Goal: Transaction & Acquisition: Purchase product/service

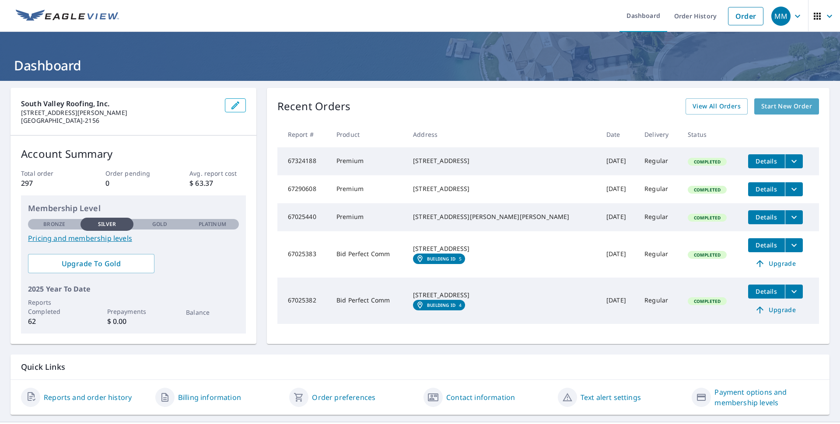
click at [797, 107] on span "Start New Order" at bounding box center [786, 106] width 51 height 11
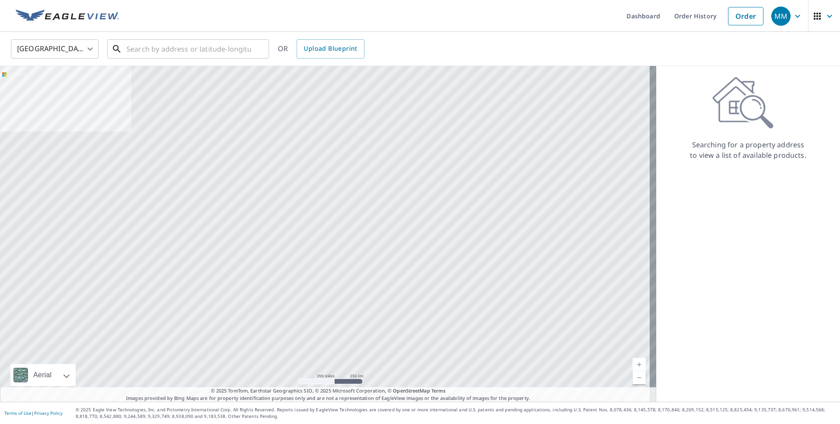
click at [143, 47] on input "text" at bounding box center [188, 49] width 125 height 24
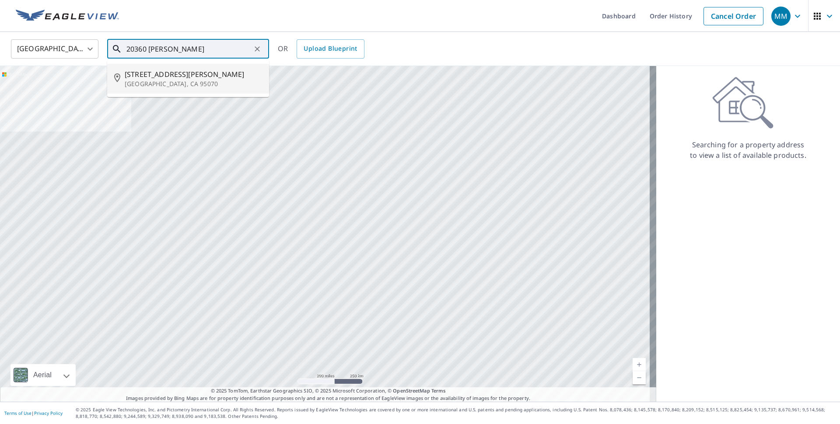
click at [134, 85] on p "[GEOGRAPHIC_DATA], CA 95070" at bounding box center [193, 84] width 137 height 9
type input "[STREET_ADDRESS][PERSON_NAME]"
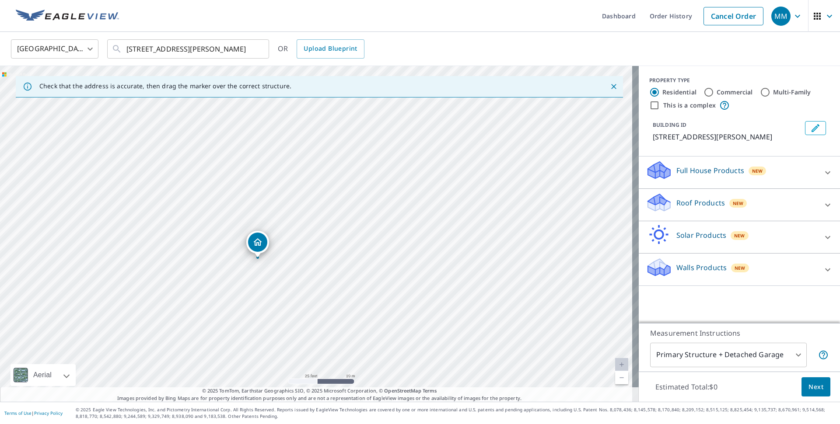
drag, startPoint x: 255, startPoint y: 237, endPoint x: 255, endPoint y: 269, distance: 31.9
click at [255, 269] on div "[STREET_ADDRESS][PERSON_NAME]" at bounding box center [319, 234] width 639 height 336
drag, startPoint x: 259, startPoint y: 241, endPoint x: 248, endPoint y: 234, distance: 13.1
click at [248, 234] on div "[STREET_ADDRESS][PERSON_NAME]" at bounding box center [319, 234] width 639 height 336
click at [685, 210] on div "Roof Products New" at bounding box center [731, 204] width 171 height 25
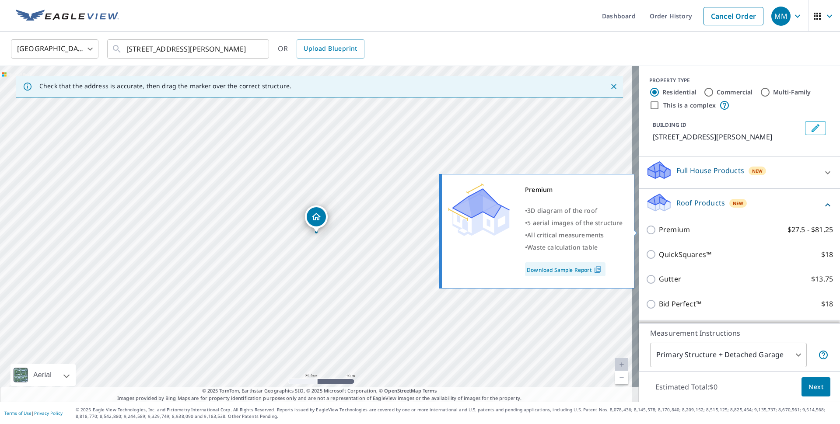
click at [646, 231] on input "Premium $27.5 - $81.25" at bounding box center [652, 230] width 13 height 10
checkbox input "true"
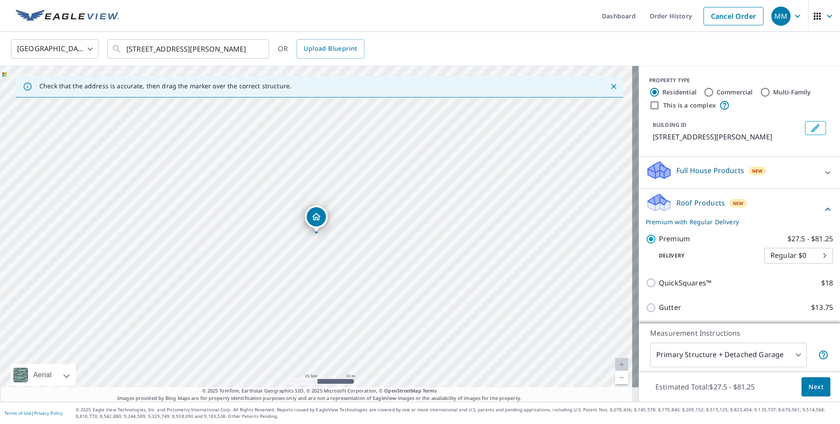
click at [809, 390] on span "Next" at bounding box center [815, 387] width 15 height 11
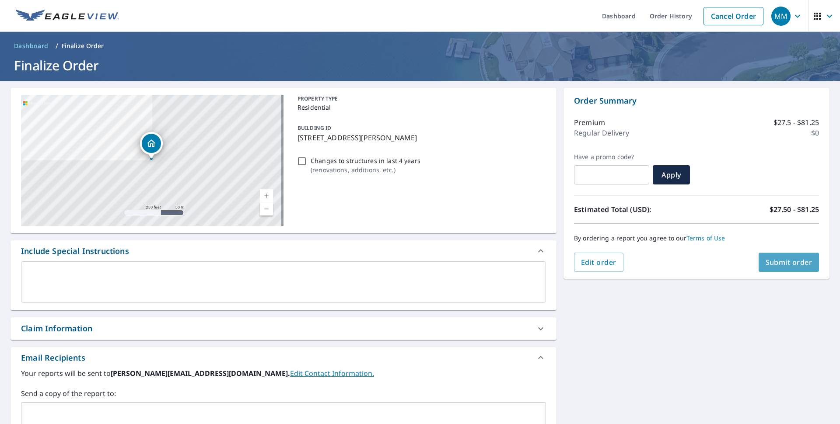
click at [773, 257] on button "Submit order" at bounding box center [789, 262] width 61 height 19
